Goal: Check status: Check status

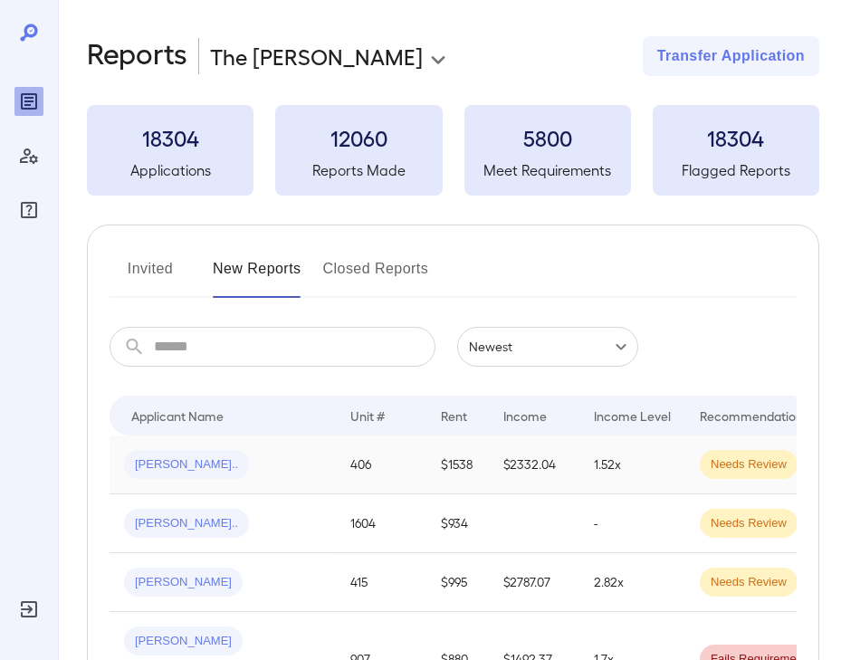
click at [271, 464] on div "[PERSON_NAME].." at bounding box center [222, 464] width 197 height 29
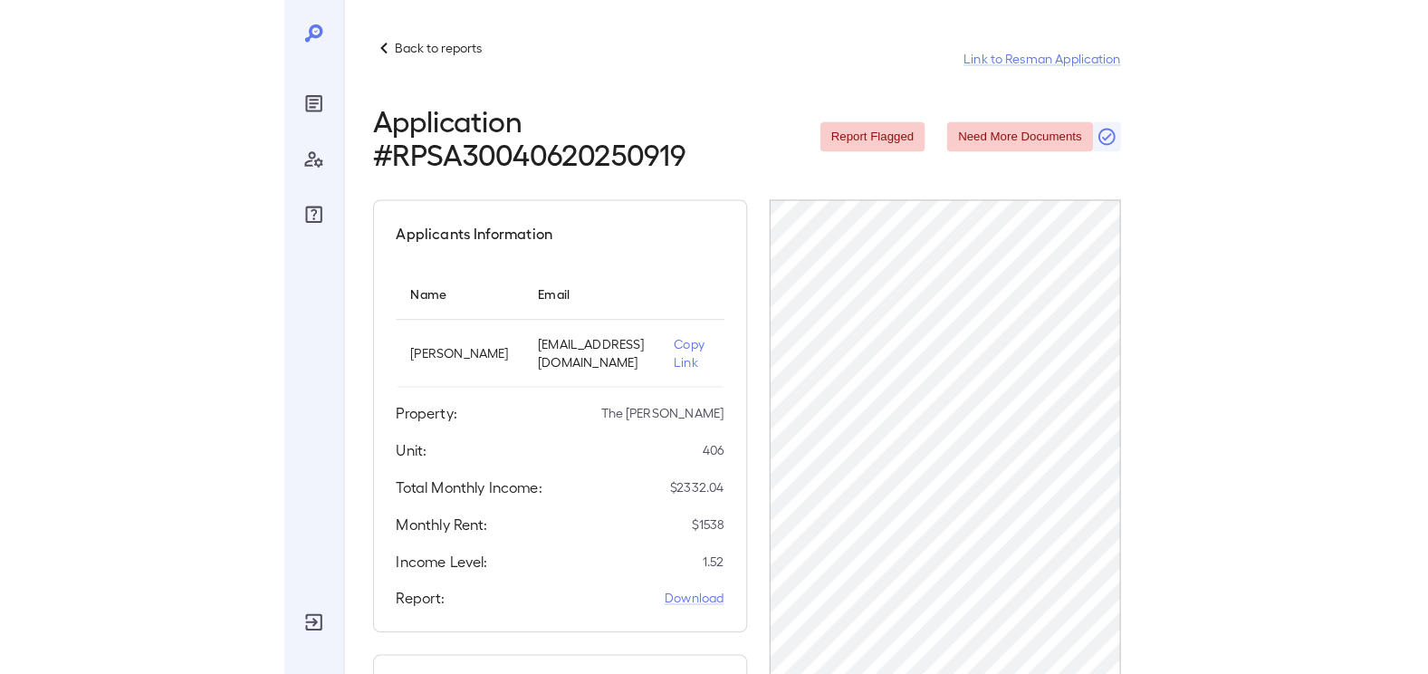
scroll to position [0, 161]
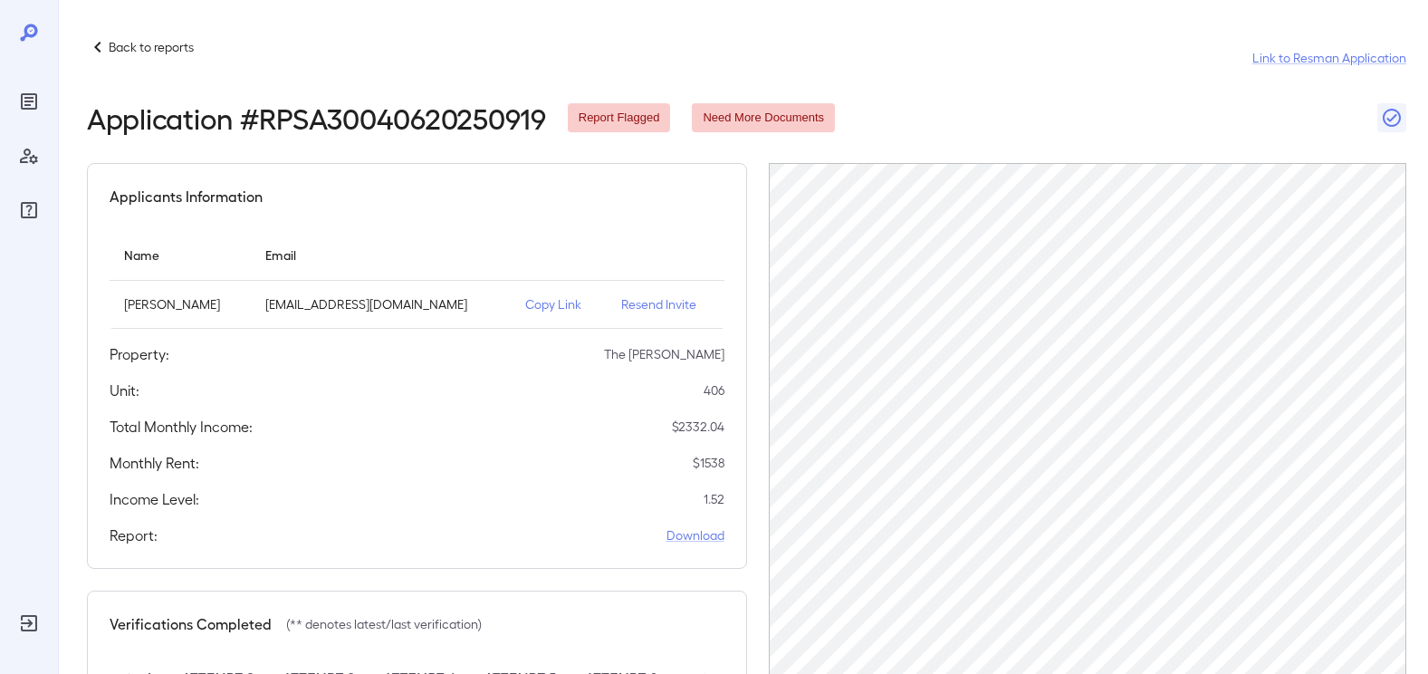
scroll to position [0, 89]
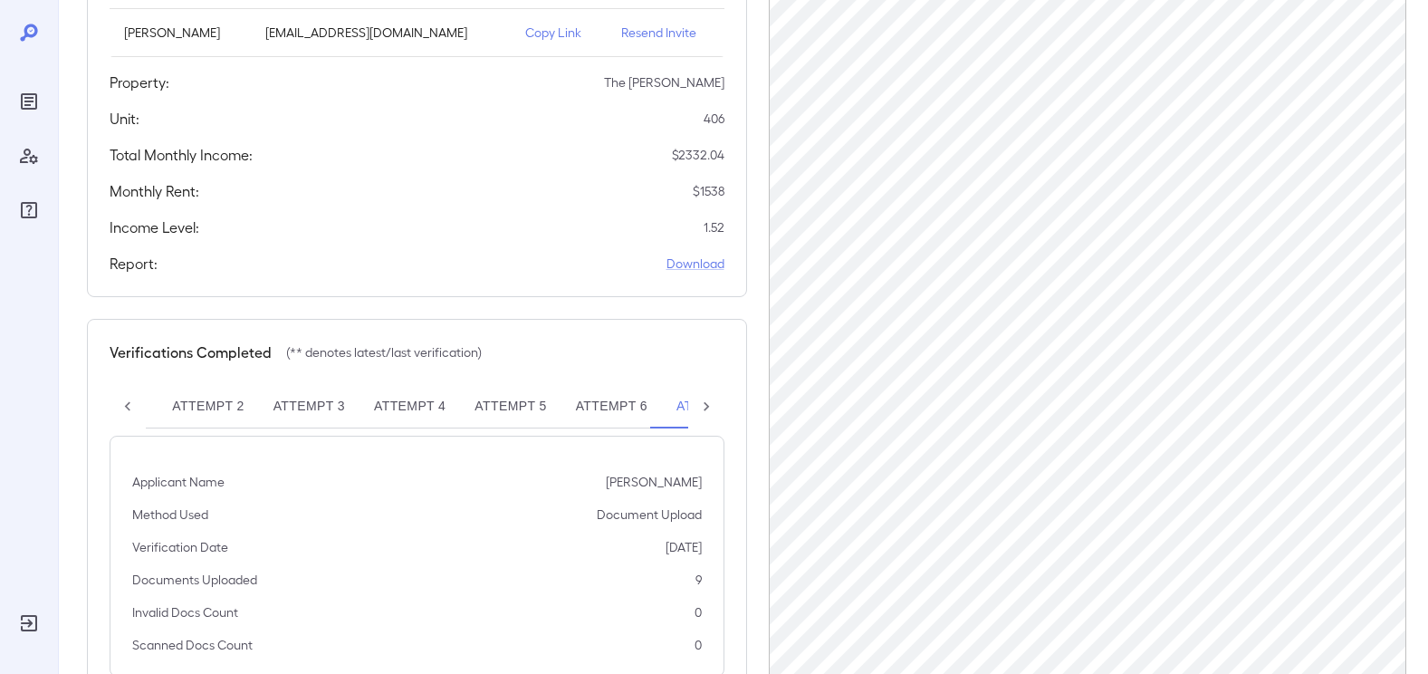
scroll to position [333, 0]
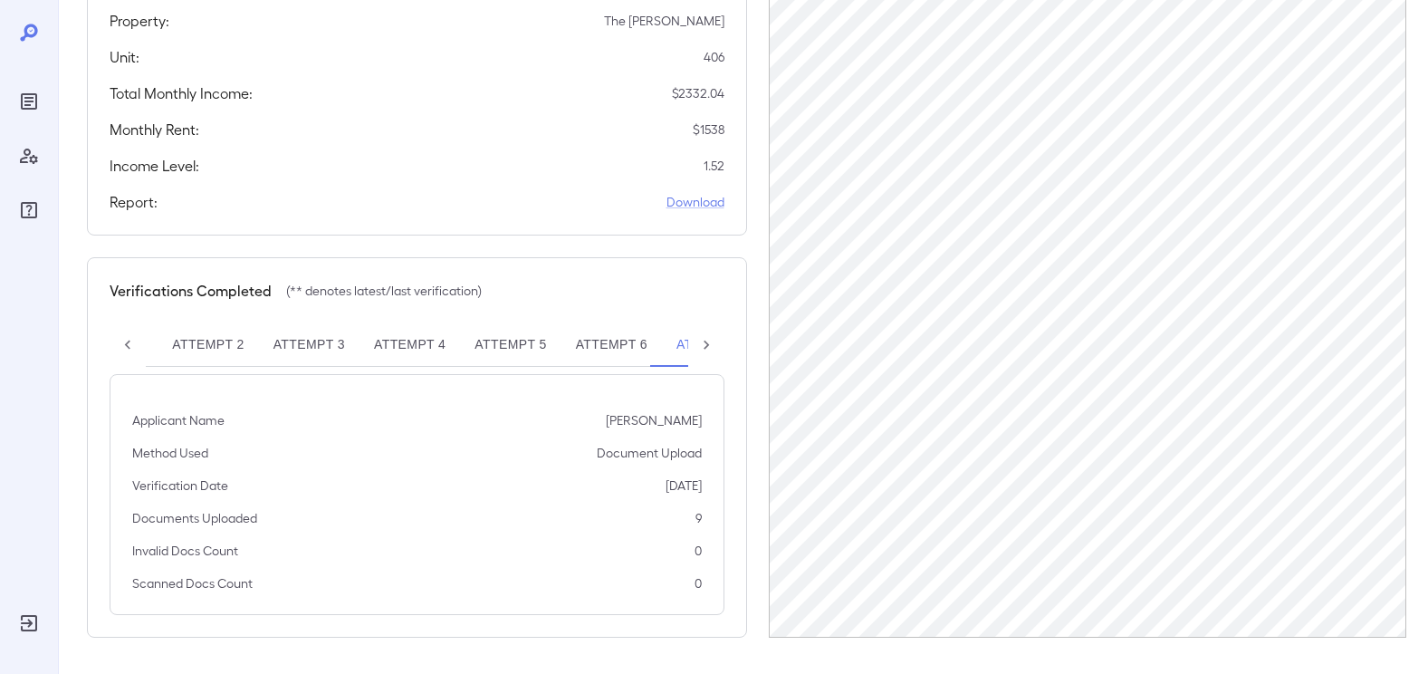
click at [616, 341] on button "Attempt 6" at bounding box center [612, 344] width 101 height 43
